Goal: Information Seeking & Learning: Learn about a topic

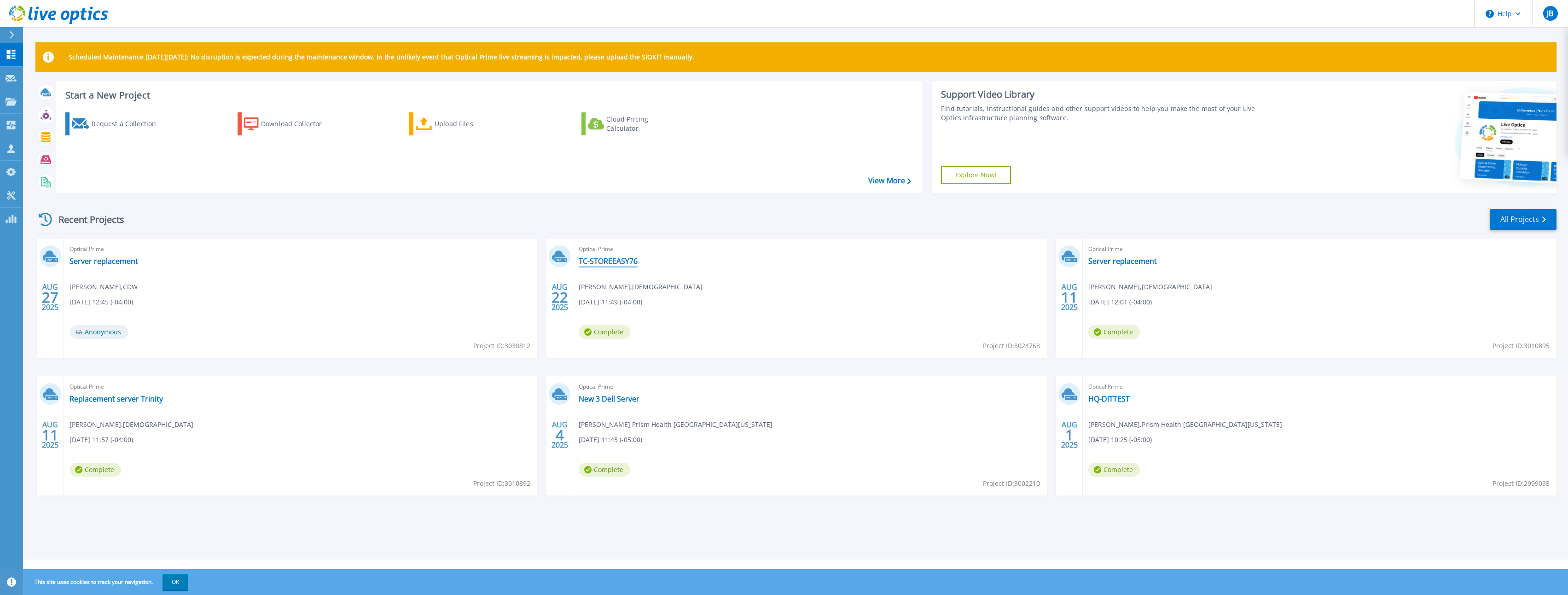
click at [626, 261] on link "TC-STOREEASY76" at bounding box center [608, 261] width 59 height 9
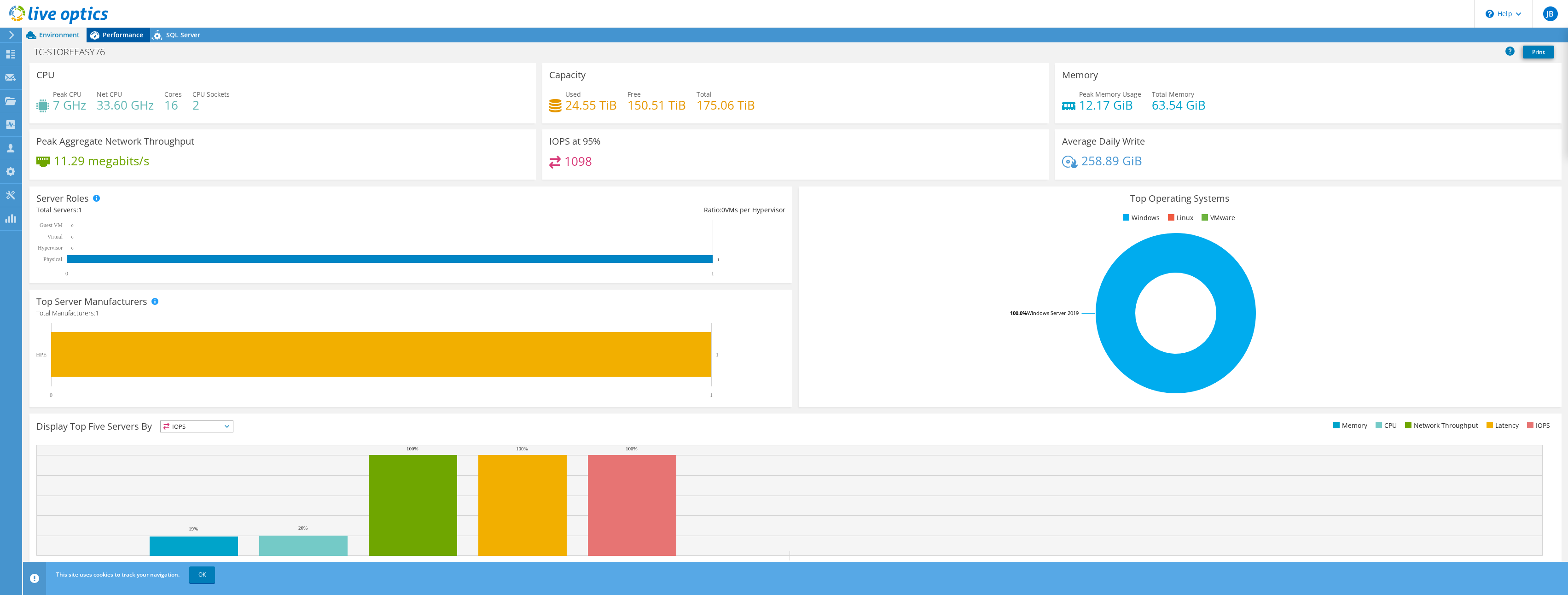
click at [122, 35] on span "Performance" at bounding box center [123, 35] width 41 height 9
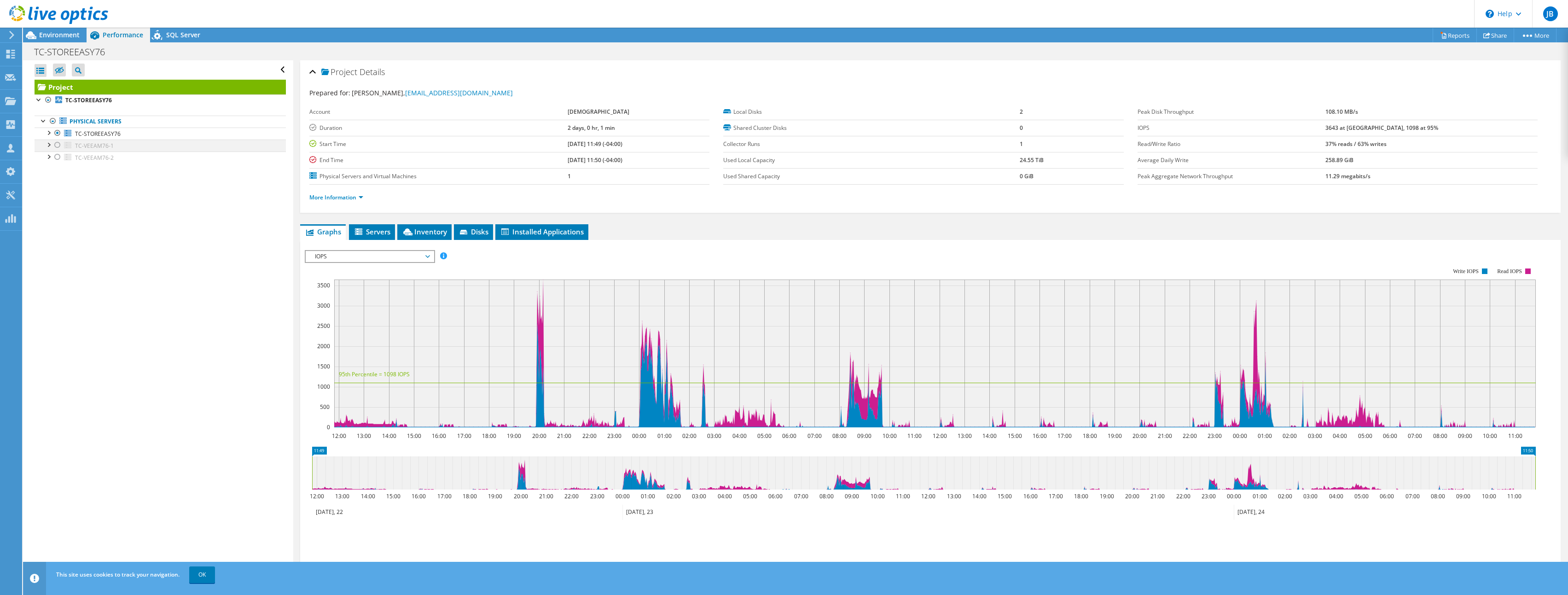
click at [56, 142] on div at bounding box center [57, 145] width 9 height 11
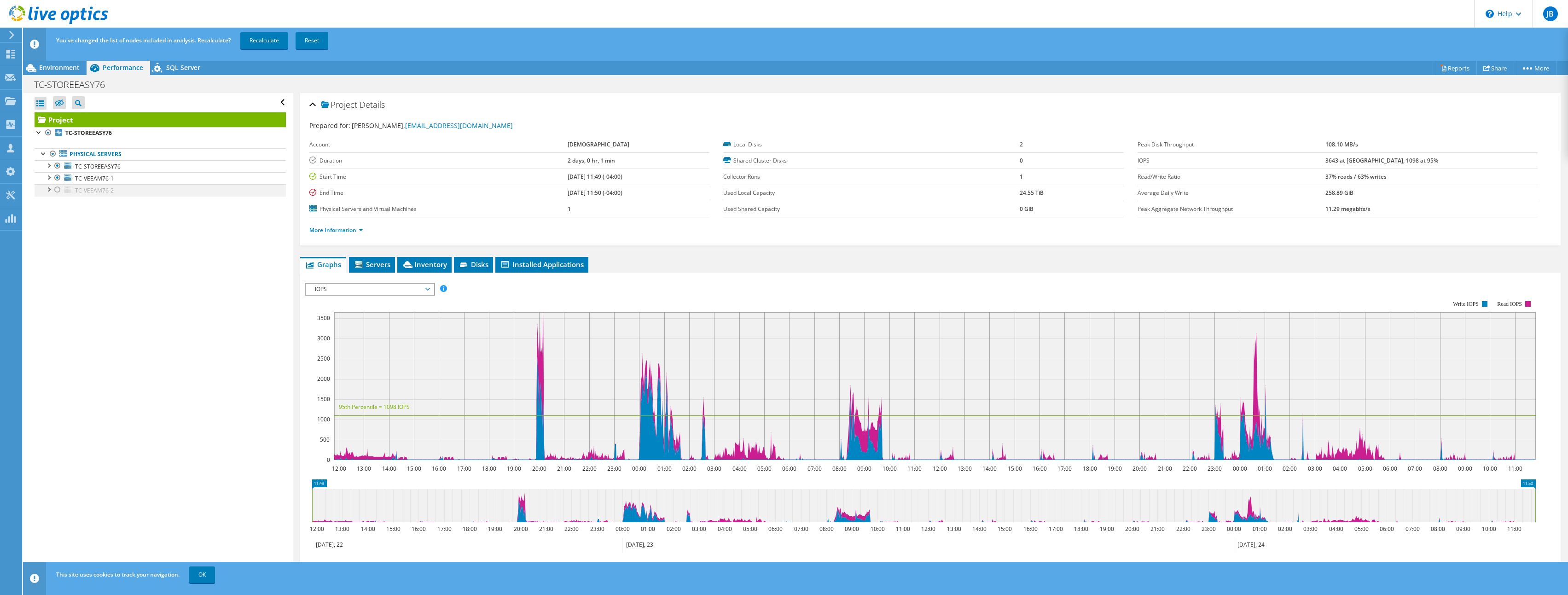
click at [57, 188] on div at bounding box center [57, 190] width 9 height 11
click at [50, 164] on div at bounding box center [48, 164] width 9 height 9
click at [50, 209] on div at bounding box center [48, 213] width 9 height 9
click at [44, 250] on div at bounding box center [48, 249] width 9 height 9
click at [127, 319] on div "Open All Close All Hide Excluded Nodes Project Tree Filter" at bounding box center [158, 351] width 270 height 517
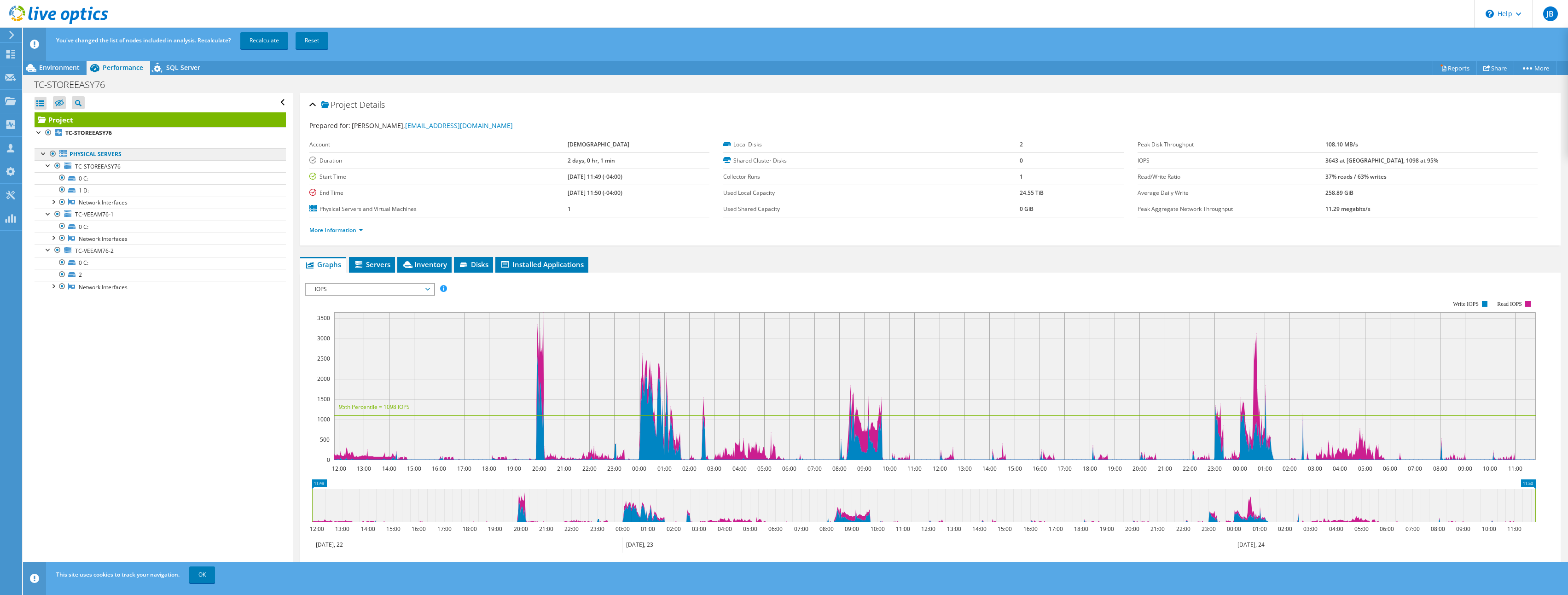
click at [129, 154] on link "Physical Servers" at bounding box center [160, 155] width 251 height 12
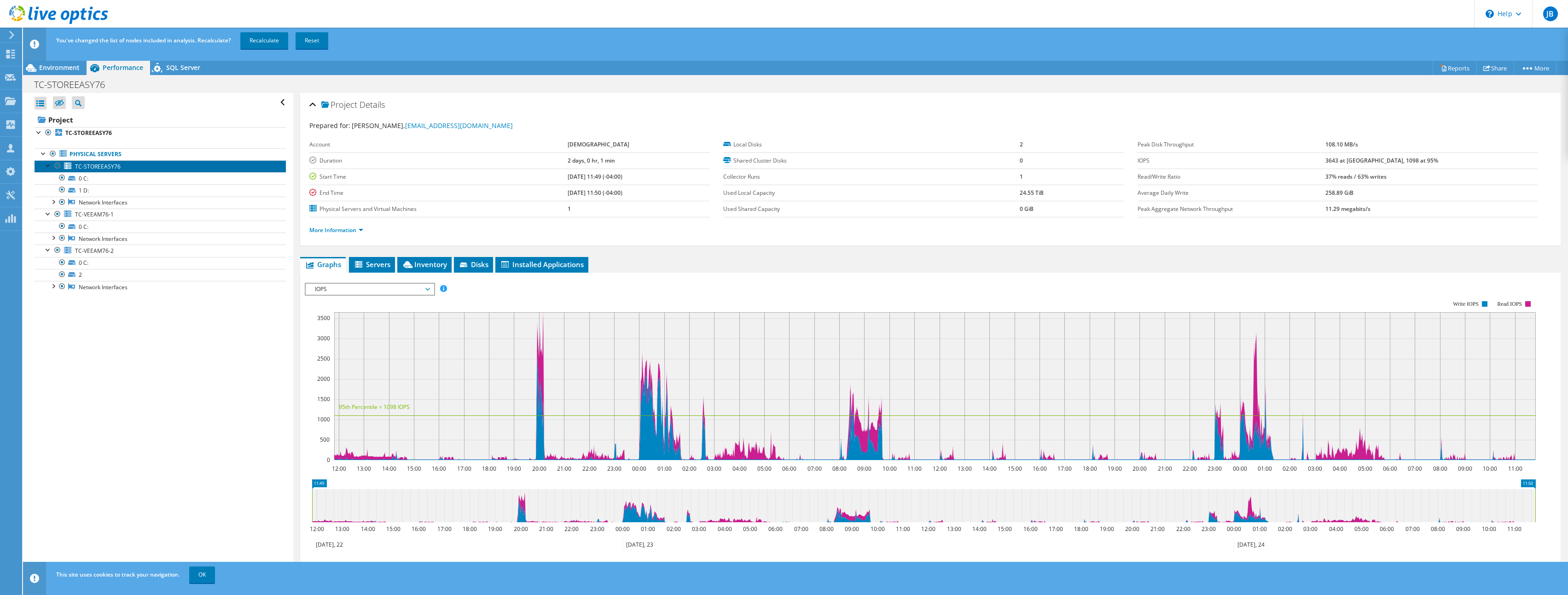
click at [110, 169] on span "TC-STOREEASY76" at bounding box center [97, 166] width 46 height 8
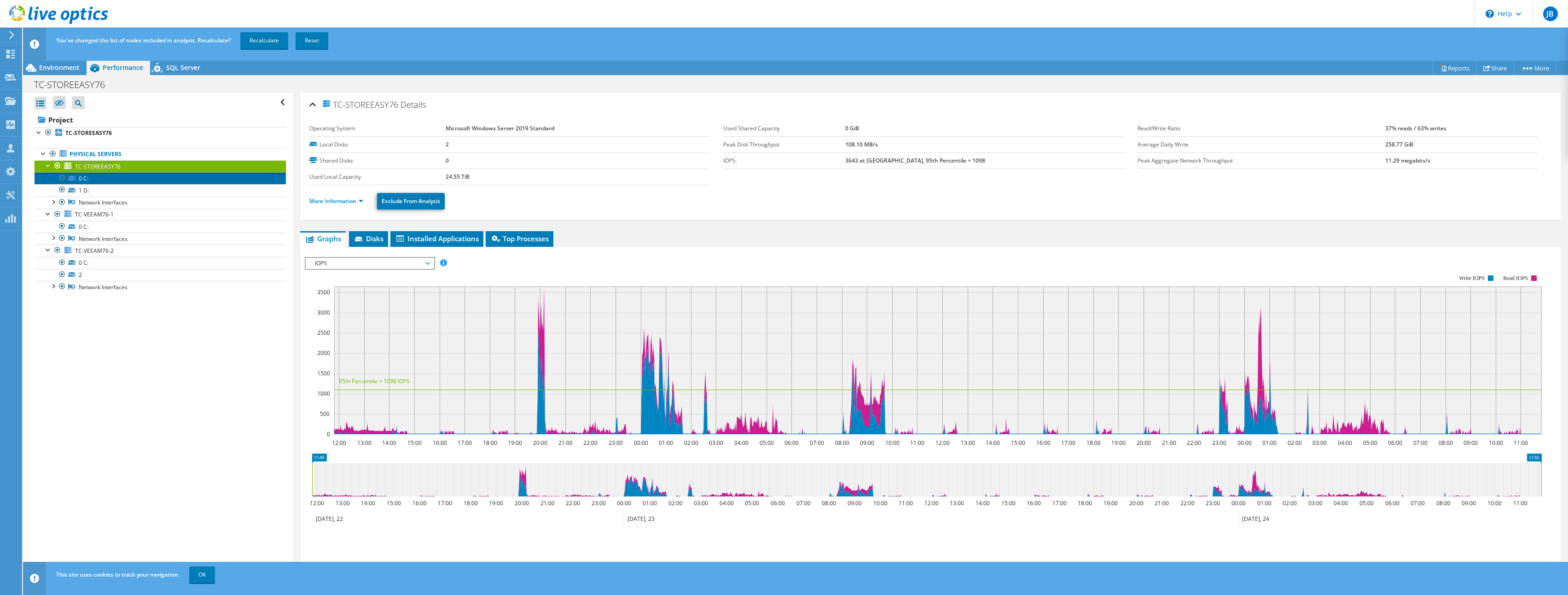
click at [107, 178] on link "0 C:" at bounding box center [160, 178] width 251 height 12
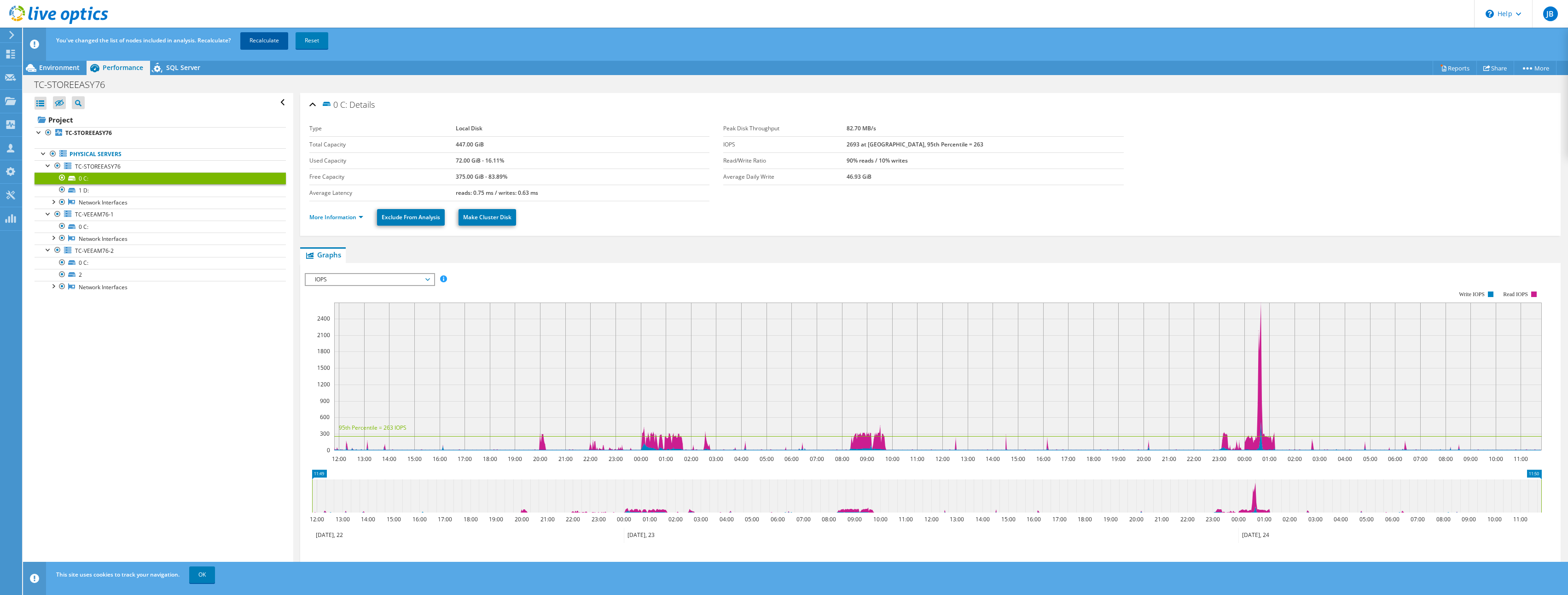
click at [255, 41] on link "Recalculate" at bounding box center [264, 40] width 48 height 16
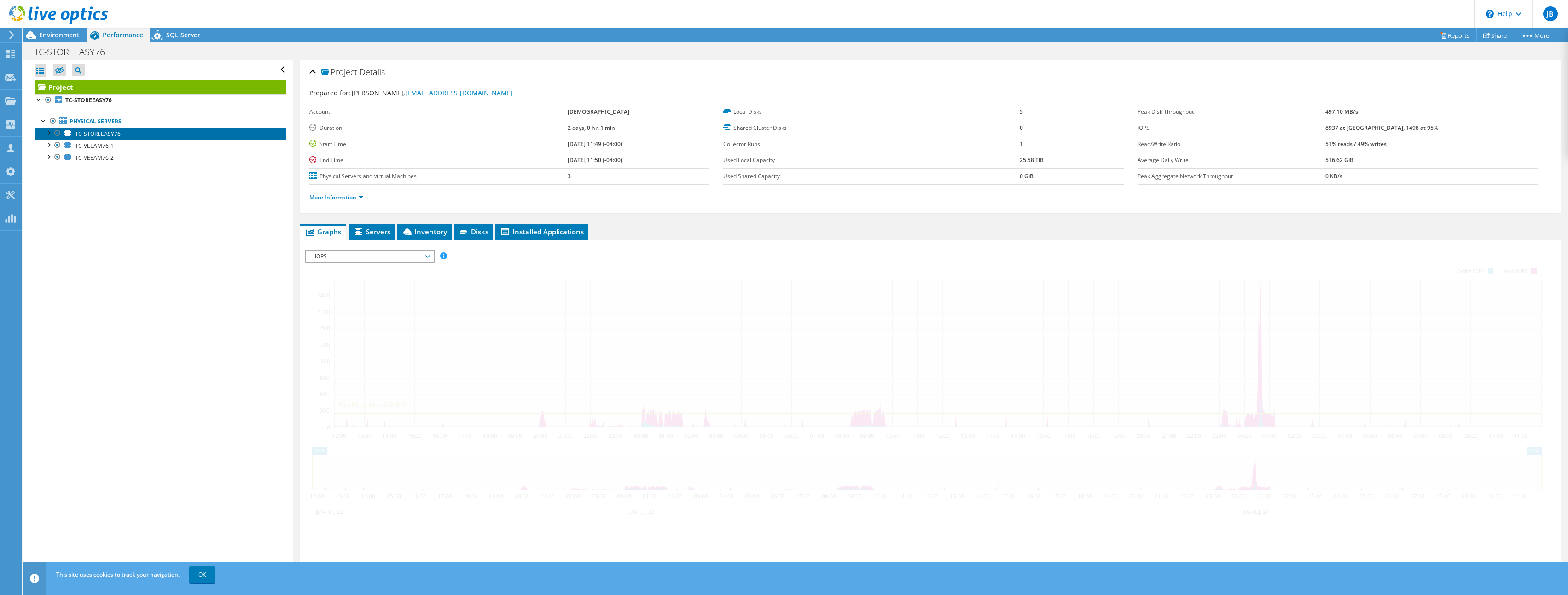
click at [94, 131] on span "TC-STOREEASY76" at bounding box center [97, 133] width 46 height 8
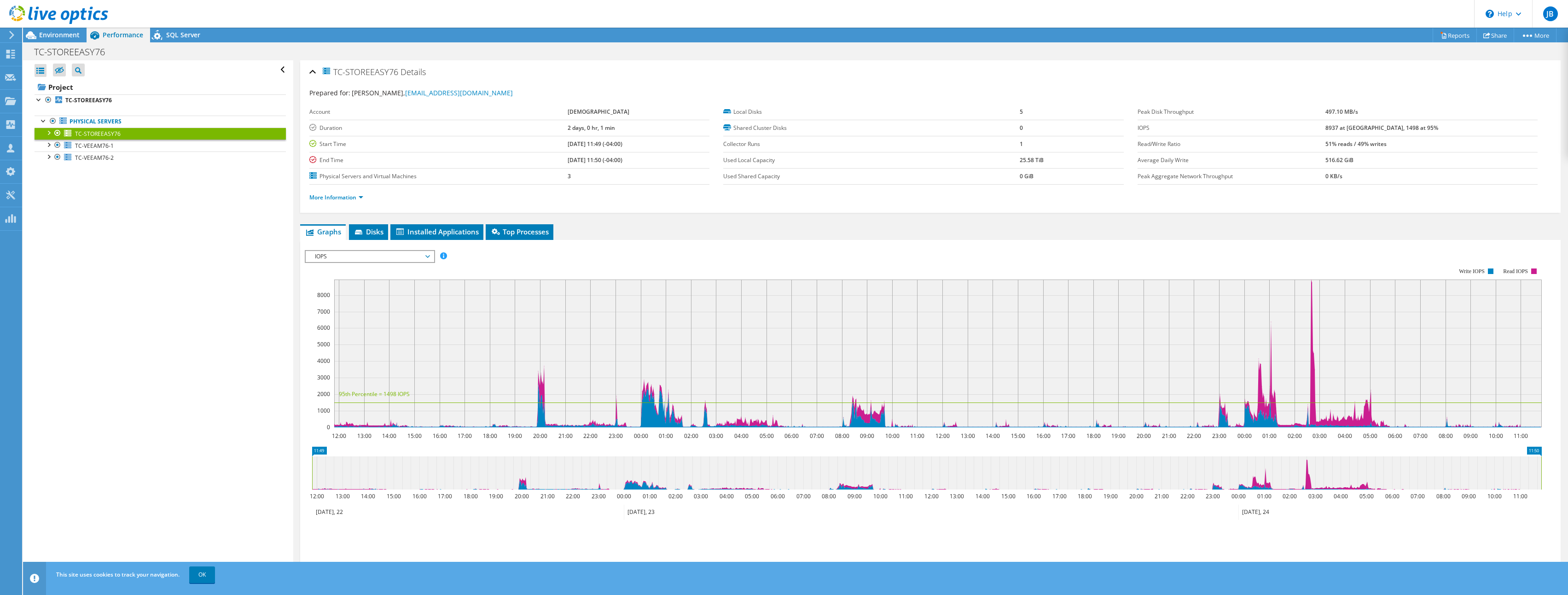
click at [103, 133] on span "TC-STOREEASY76" at bounding box center [97, 133] width 46 height 8
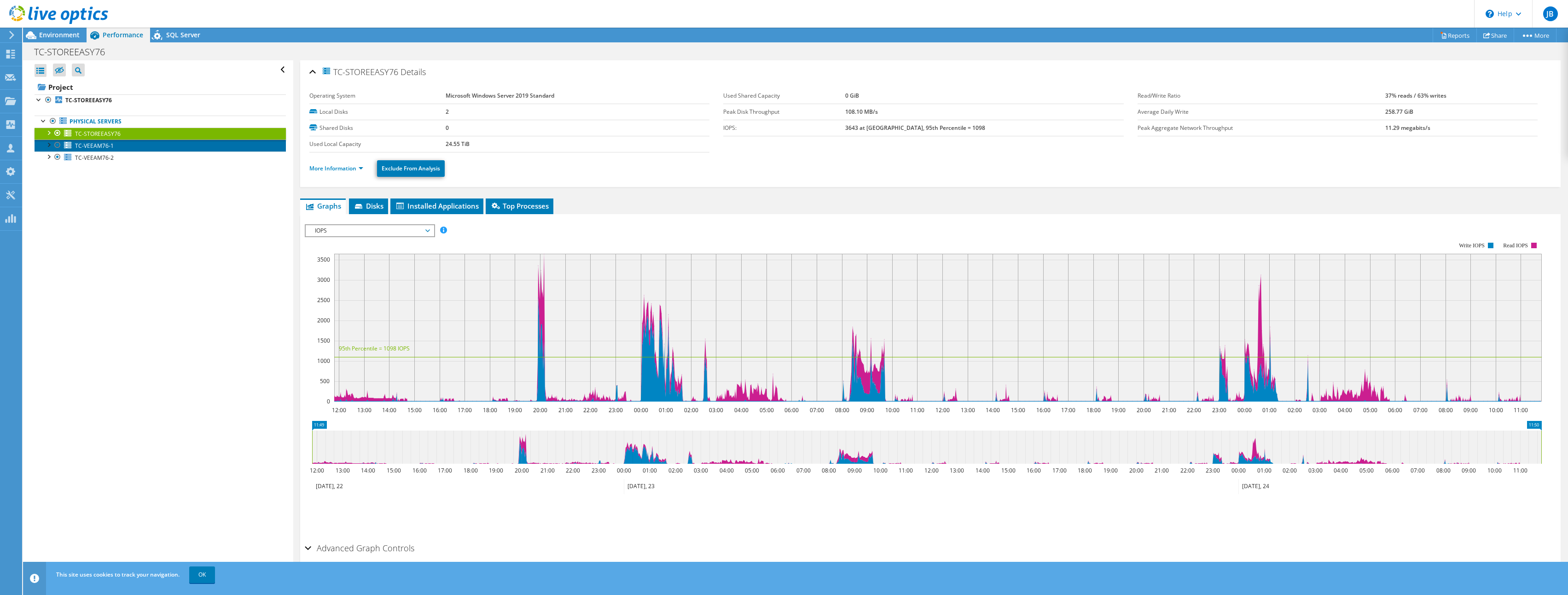
click at [89, 147] on span "TC-VEEAM76-1" at bounding box center [94, 146] width 39 height 8
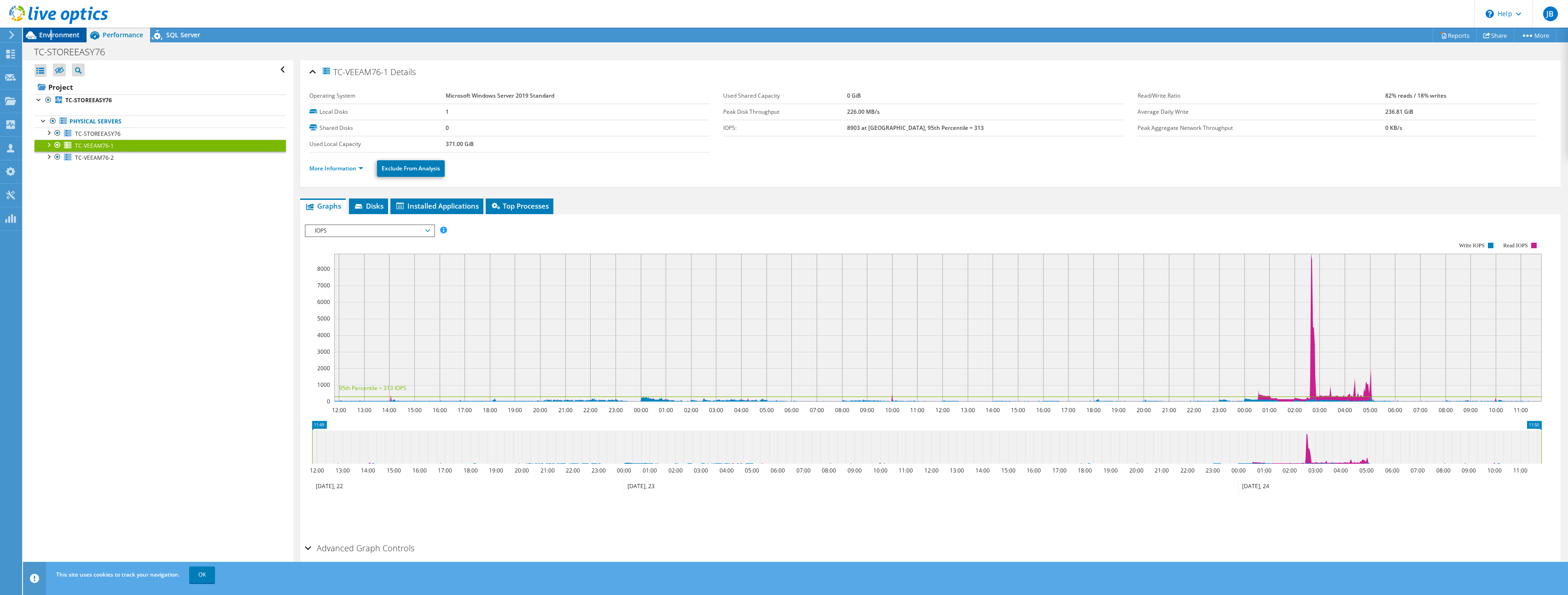
click at [52, 42] on div "Environment" at bounding box center [55, 35] width 63 height 15
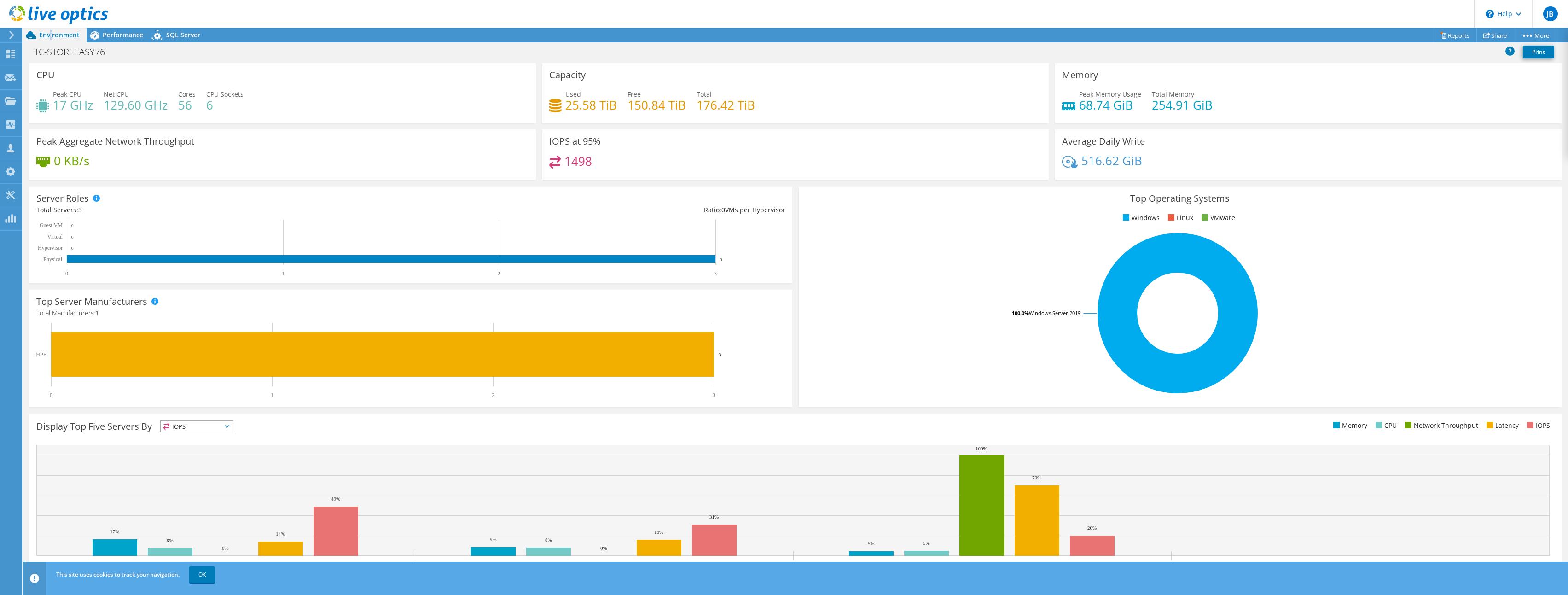
click at [51, 39] on span "Environment" at bounding box center [59, 35] width 41 height 9
click at [35, 16] on icon at bounding box center [58, 15] width 99 height 19
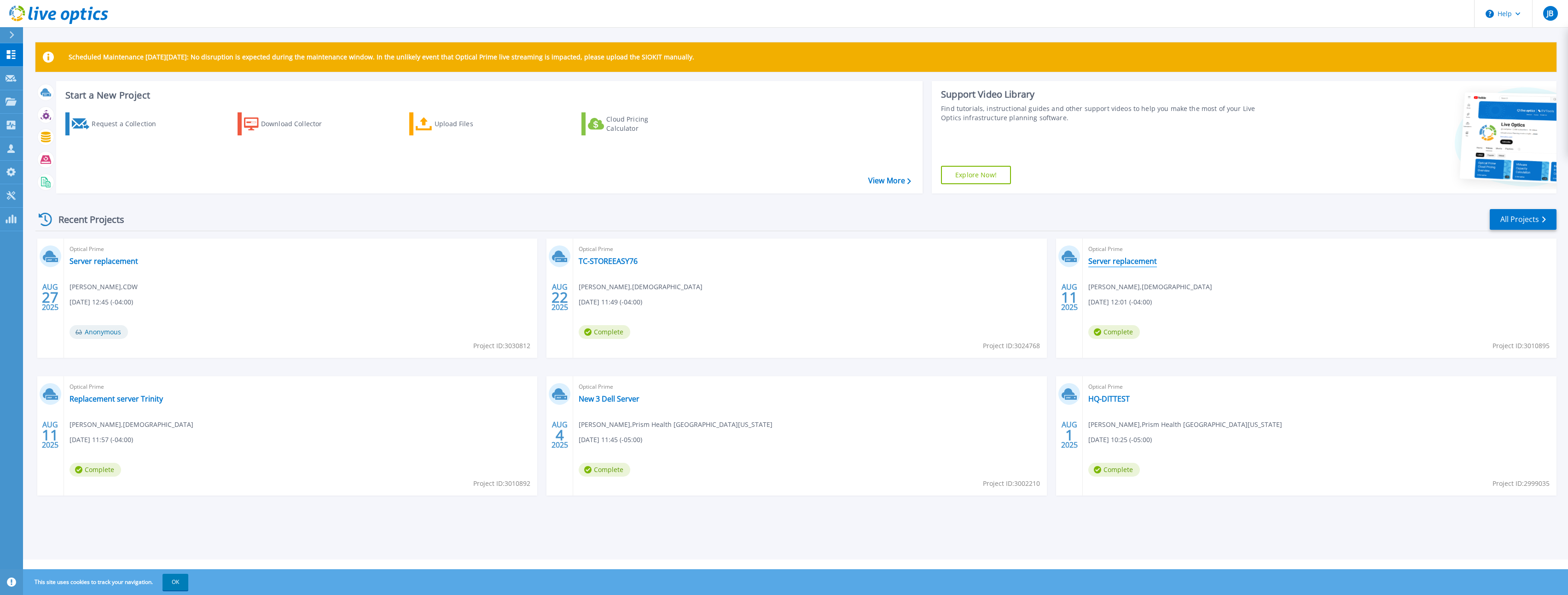
click at [1146, 266] on link "Server replacement" at bounding box center [1122, 261] width 69 height 9
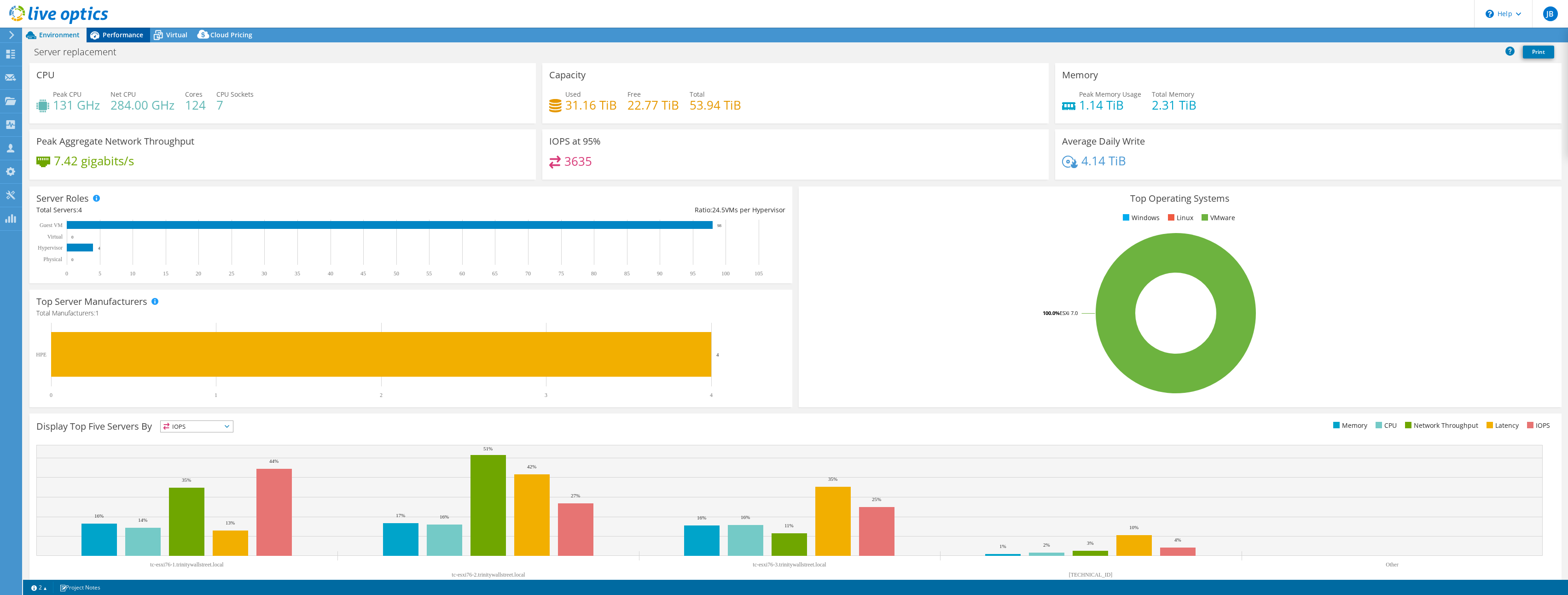
click at [131, 33] on span "Performance" at bounding box center [123, 35] width 41 height 9
select select "USD"
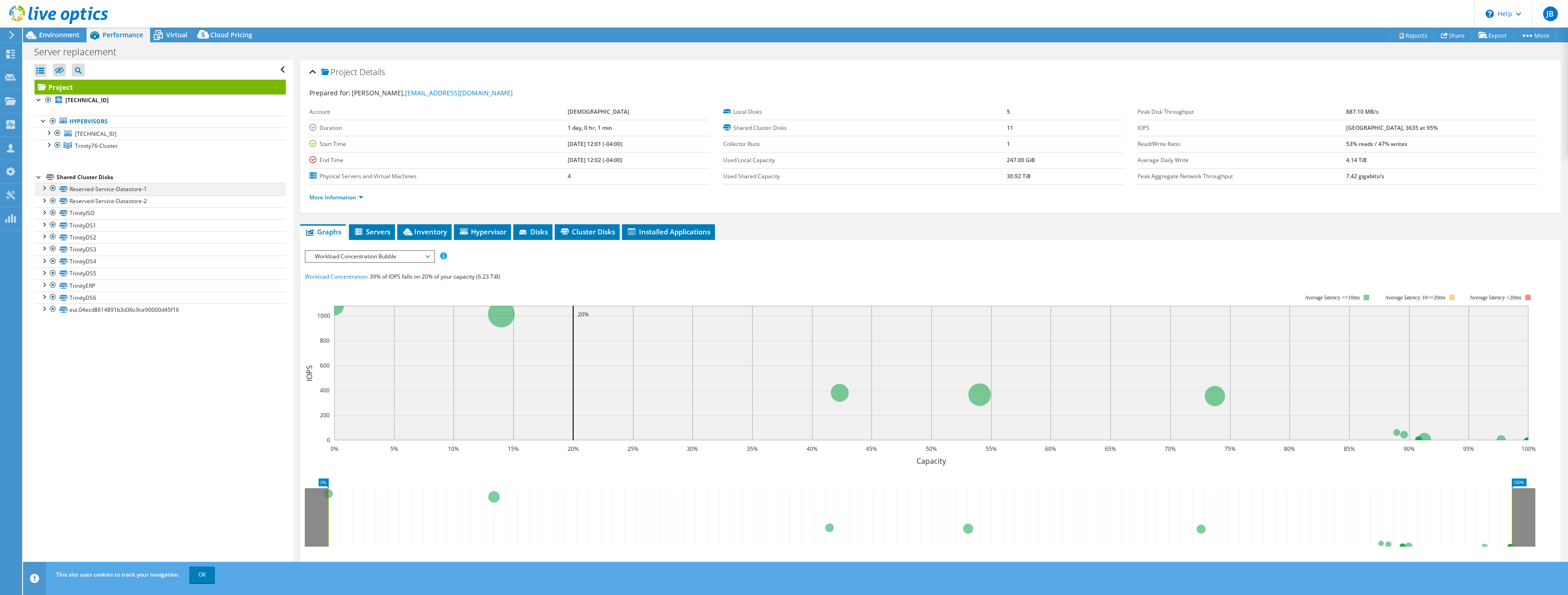
click at [47, 190] on div at bounding box center [43, 187] width 9 height 9
click at [44, 190] on div at bounding box center [43, 187] width 9 height 9
click at [48, 141] on div at bounding box center [48, 144] width 9 height 9
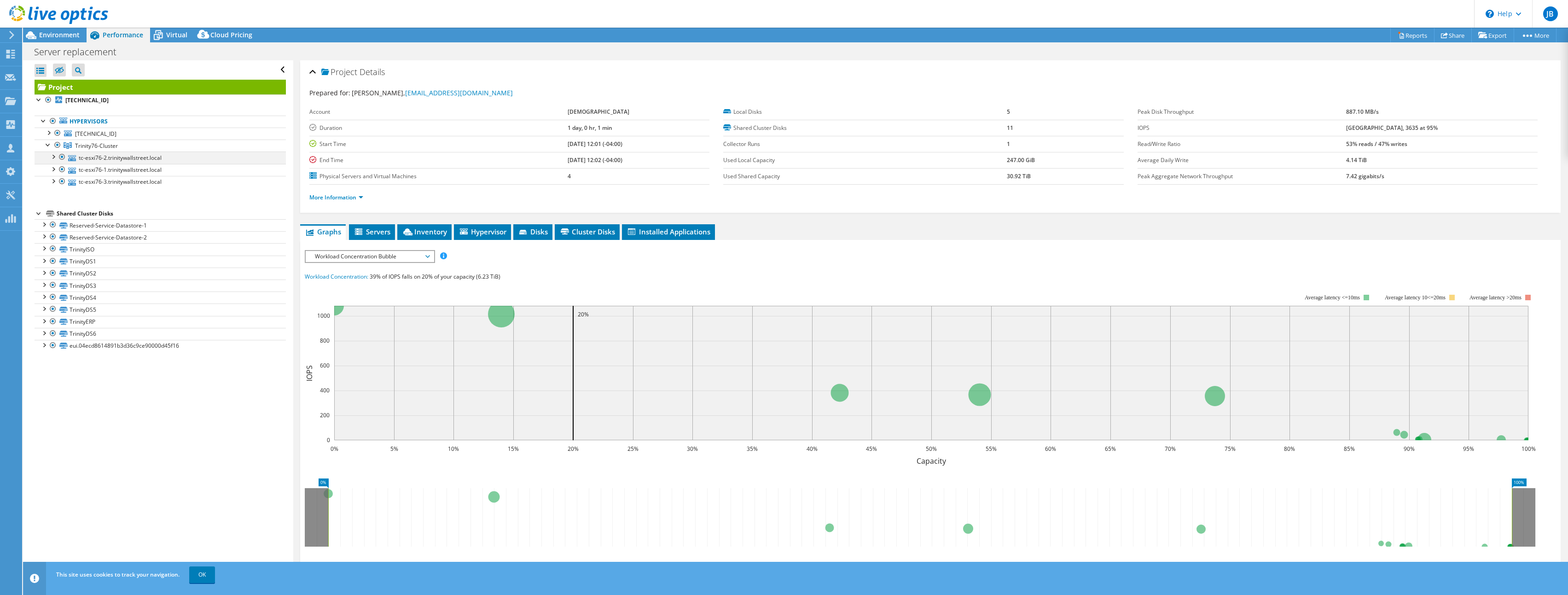
click at [52, 157] on div at bounding box center [52, 156] width 9 height 9
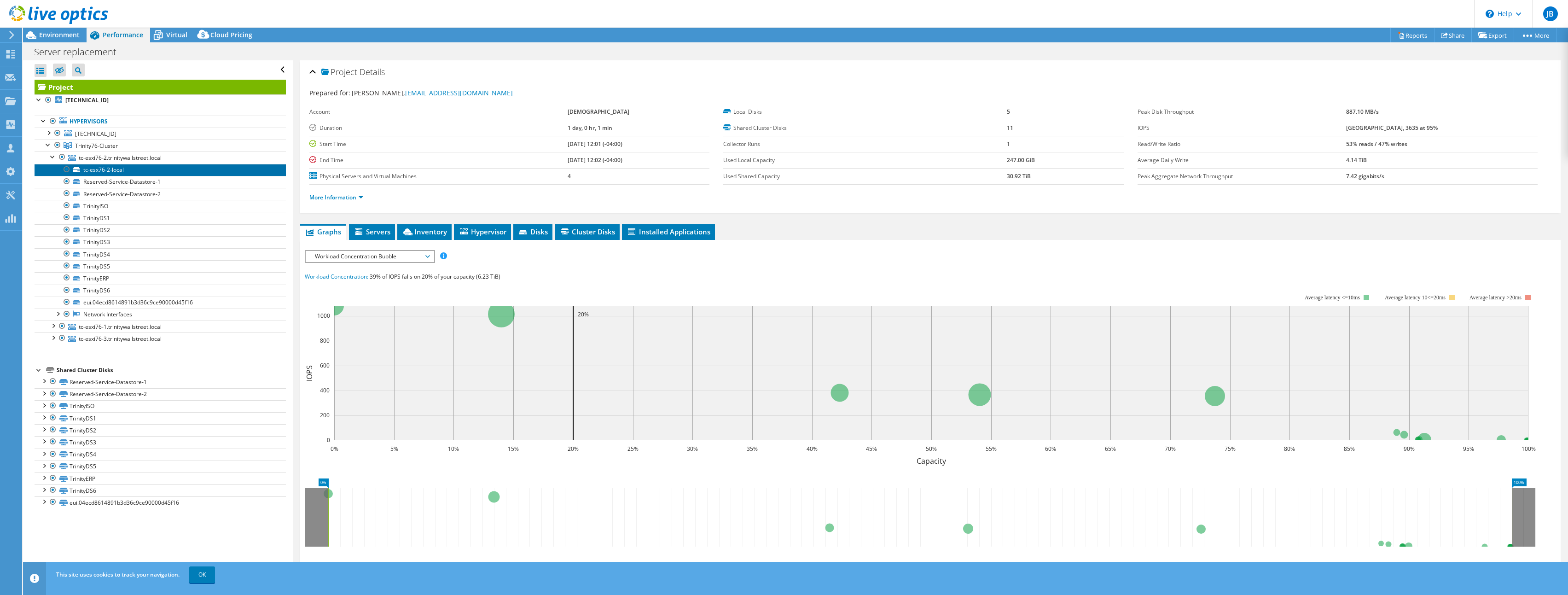
click at [116, 171] on link "tc-esx76-2-local" at bounding box center [160, 170] width 251 height 12
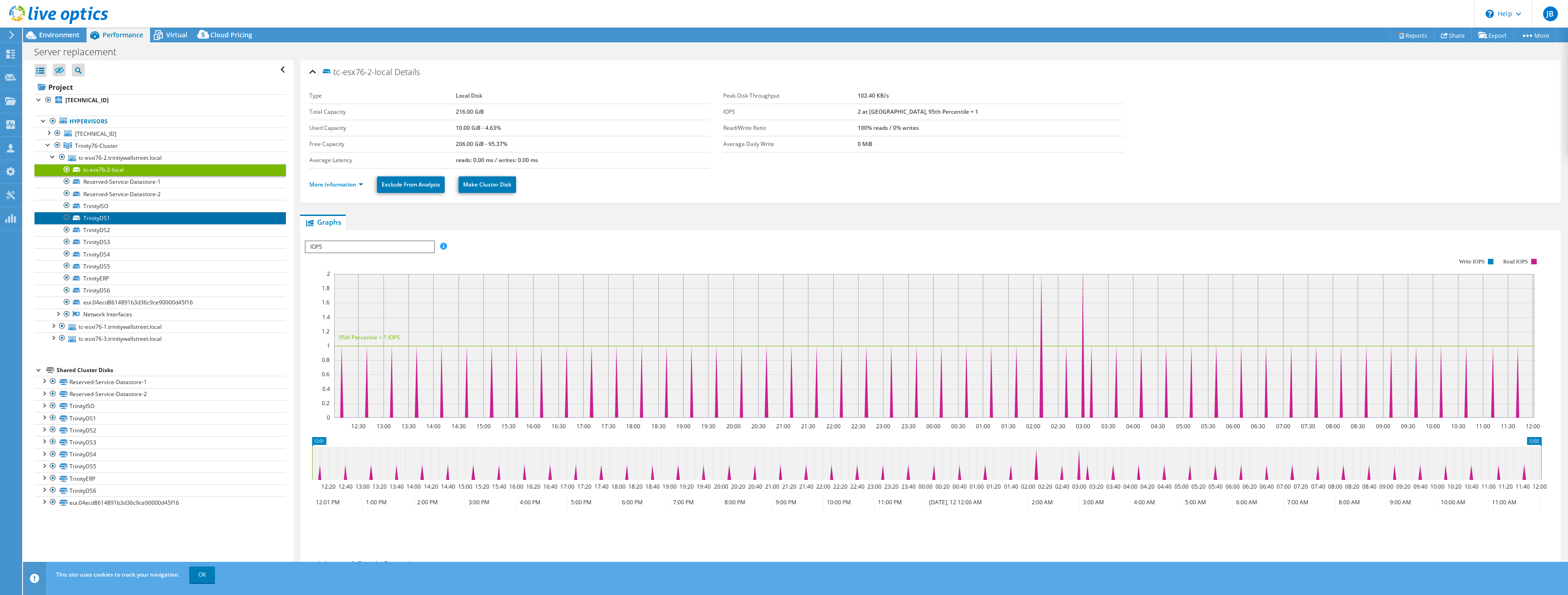
click at [128, 214] on link "TrinityDS1" at bounding box center [160, 218] width 251 height 12
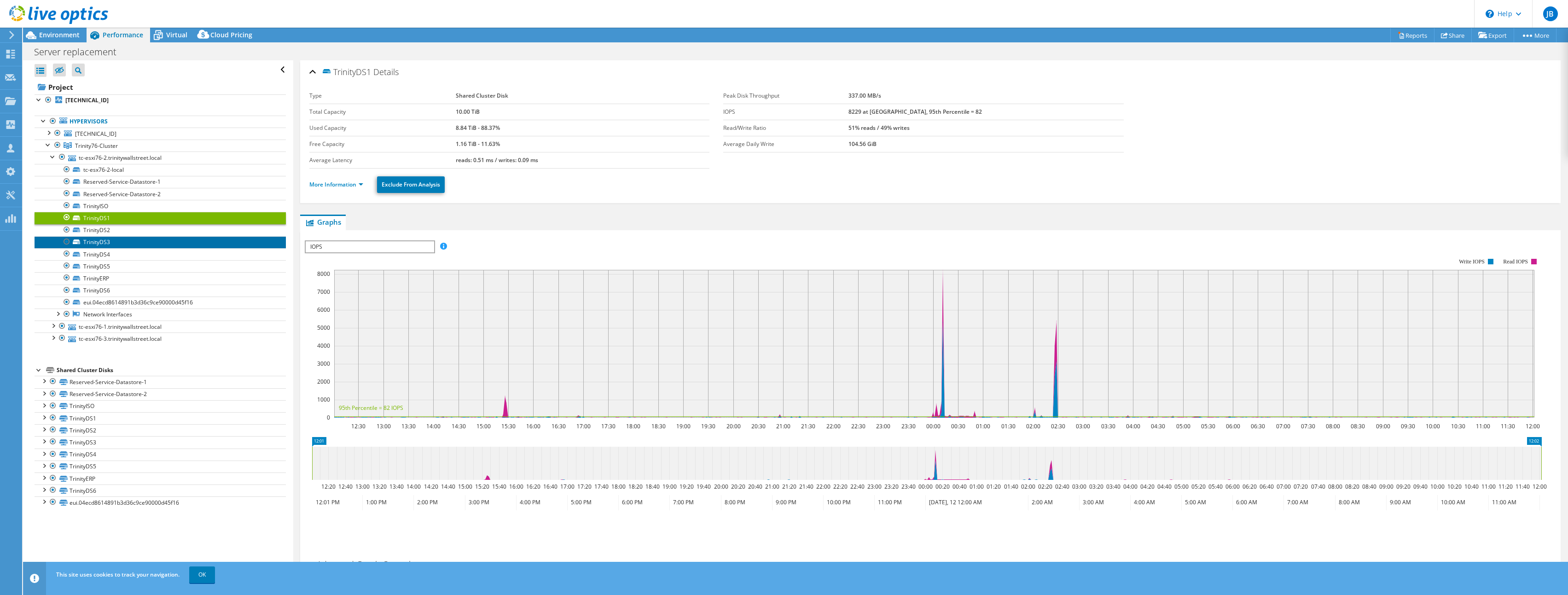
click at [130, 241] on link "TrinityDS3" at bounding box center [160, 242] width 251 height 12
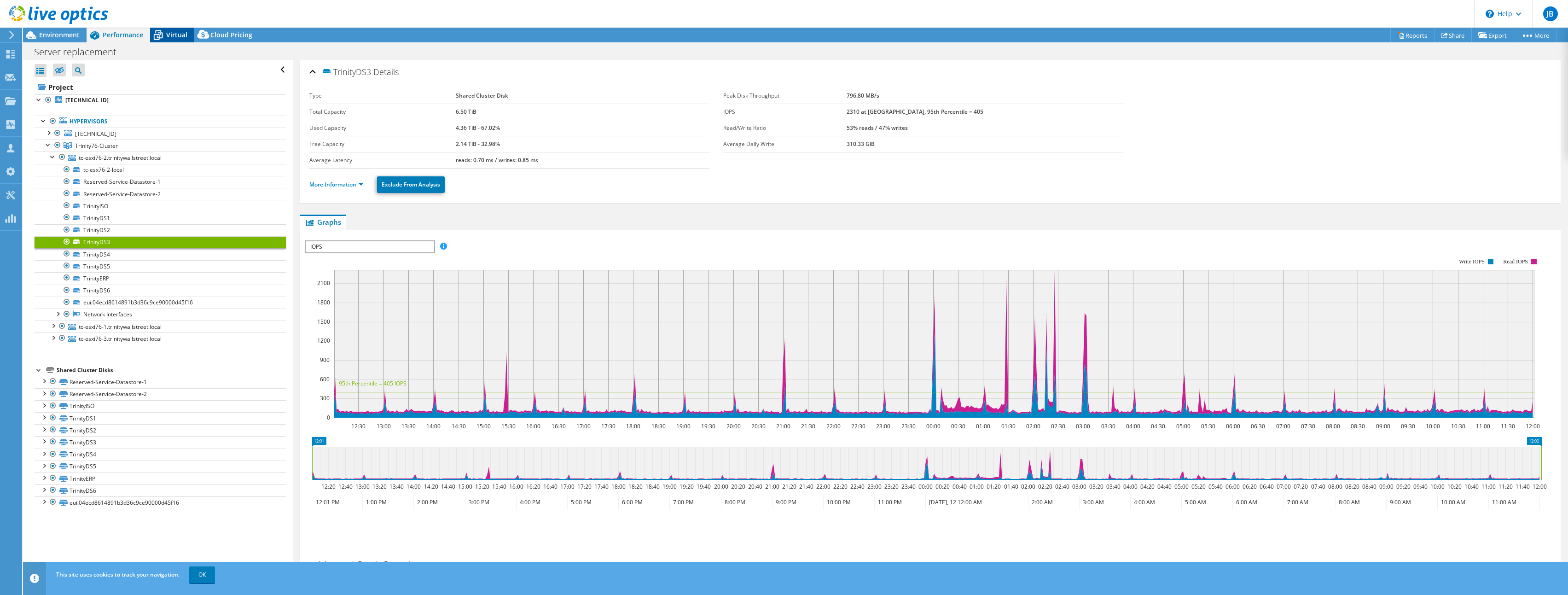
click at [175, 39] on span "Virtual" at bounding box center [177, 35] width 21 height 9
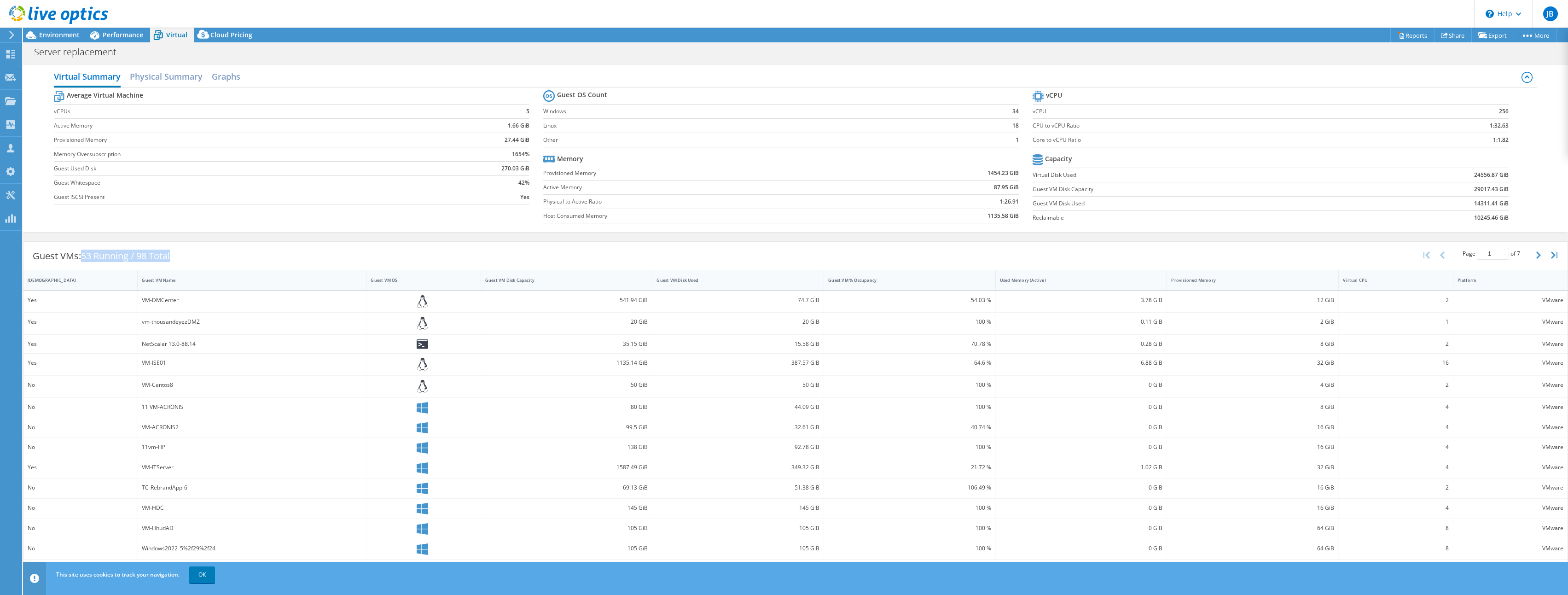
drag, startPoint x: 82, startPoint y: 259, endPoint x: 175, endPoint y: 260, distance: 93.0
click at [175, 260] on div "Guest VMs: 53 Running / 98 Total" at bounding box center [102, 256] width 156 height 29
click at [177, 258] on div "Guest VMs: 53 Running / 98 Total" at bounding box center [102, 256] width 156 height 29
